Goal: Navigation & Orientation: Find specific page/section

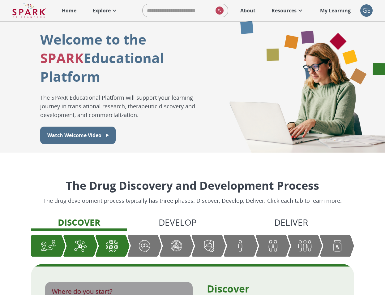
click at [364, 16] on span "GE 0" at bounding box center [366, 10] width 12 height 12
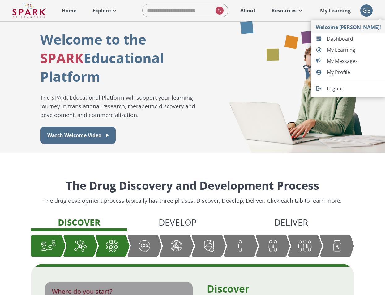
click at [348, 38] on span "Dashboard" at bounding box center [354, 38] width 54 height 7
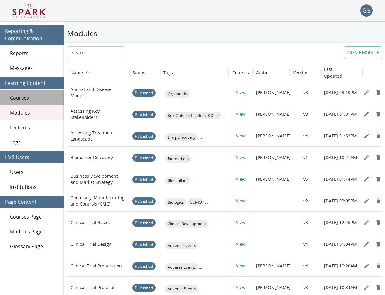
click at [45, 97] on span "Courses" at bounding box center [34, 97] width 49 height 7
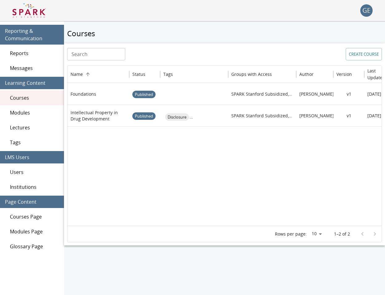
click at [33, 167] on div "Users" at bounding box center [32, 172] width 64 height 15
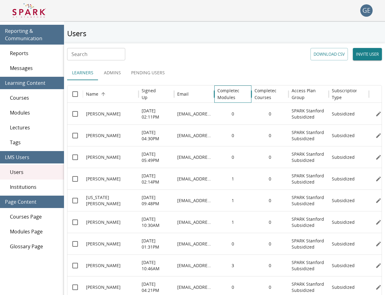
click at [229, 94] on h6 "Completed Modules" at bounding box center [229, 94] width 23 height 14
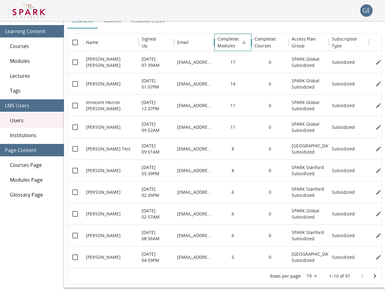
scroll to position [52, 0]
click at [374, 276] on icon "Go to next page" at bounding box center [374, 275] width 7 height 7
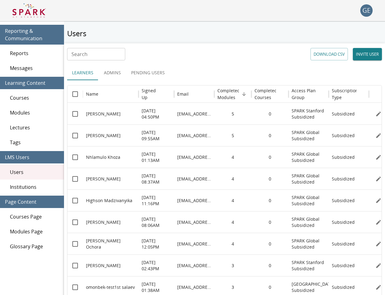
scroll to position [0, 0]
click at [44, 70] on span "Messages" at bounding box center [34, 67] width 49 height 7
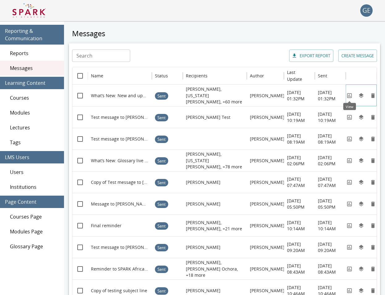
click at [350, 94] on icon "View" at bounding box center [350, 96] width 6 height 6
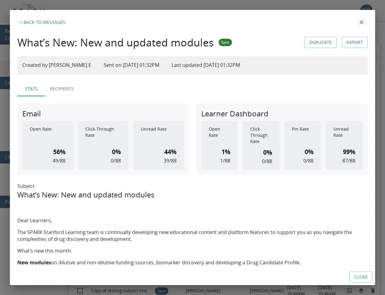
click at [362, 21] on icon "close" at bounding box center [361, 22] width 7 height 7
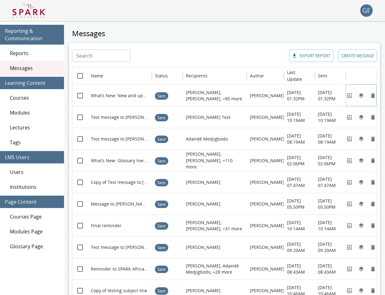
scroll to position [0, -1]
